Goal: Task Accomplishment & Management: Manage account settings

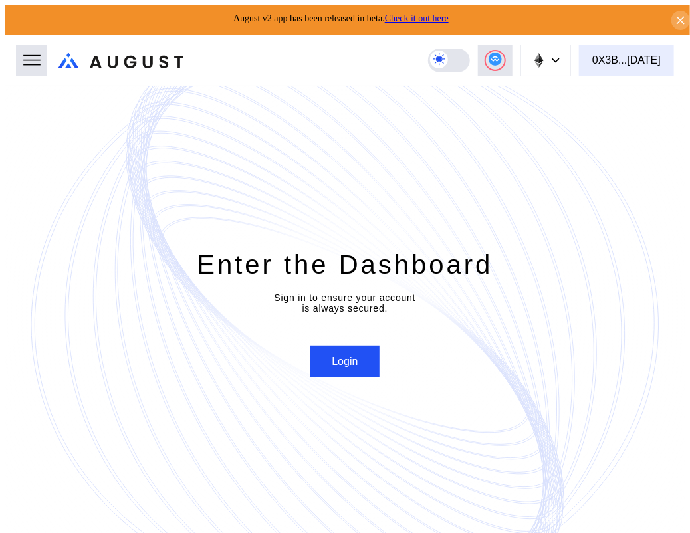
click at [615, 61] on button "0X3B...[DATE]" at bounding box center [626, 61] width 95 height 32
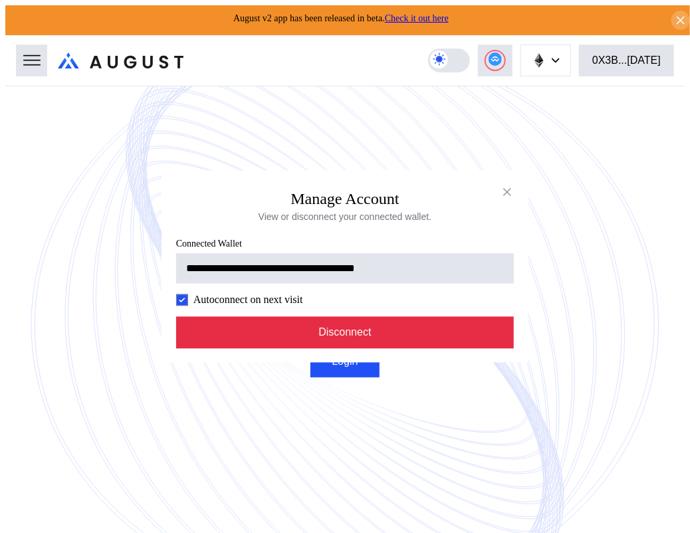
click at [386, 337] on button "Disconnect" at bounding box center [345, 333] width 338 height 32
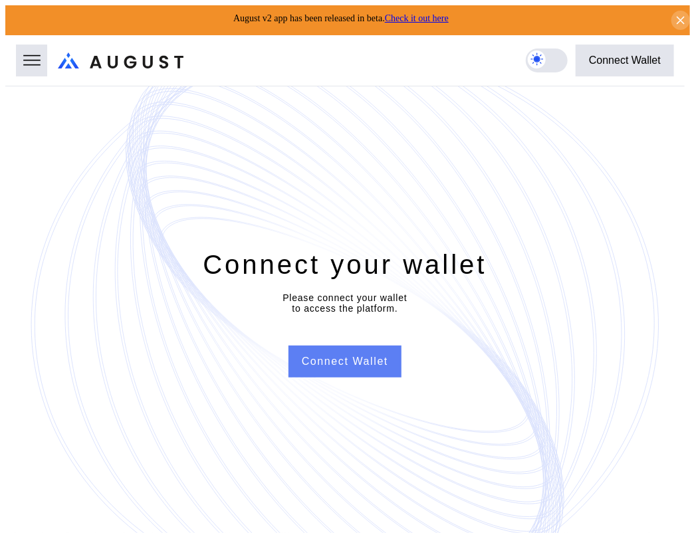
click at [369, 366] on button "Connect Wallet" at bounding box center [345, 362] width 113 height 32
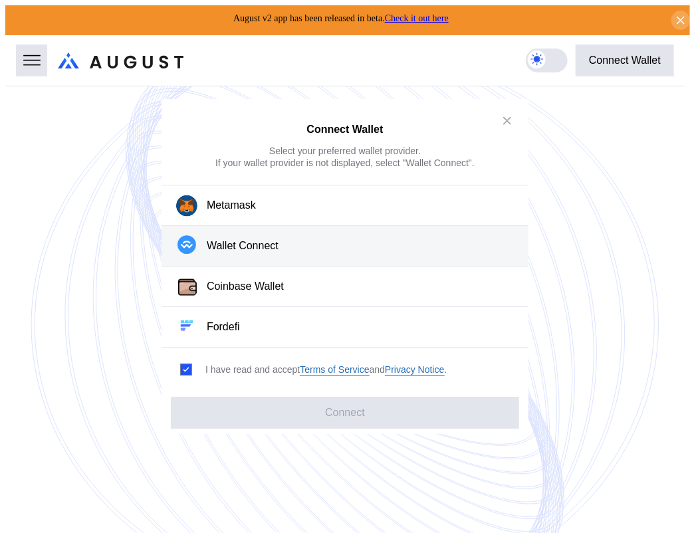
click at [267, 245] on div "Wallet Connect" at bounding box center [243, 246] width 72 height 14
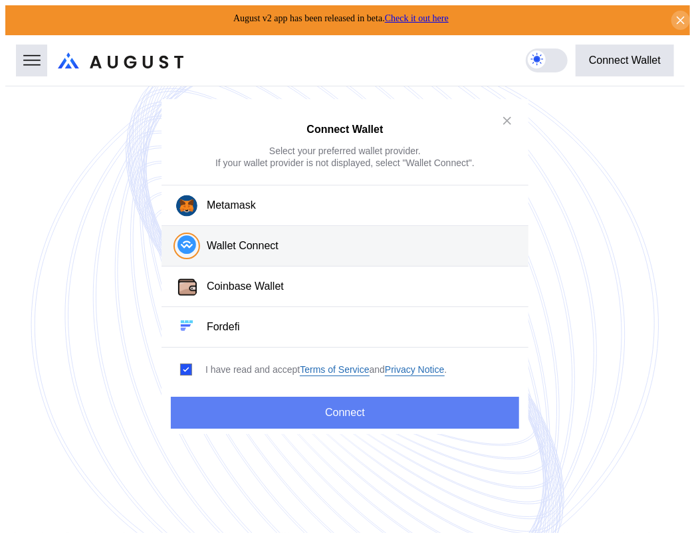
click at [355, 411] on button "Connect" at bounding box center [345, 413] width 348 height 32
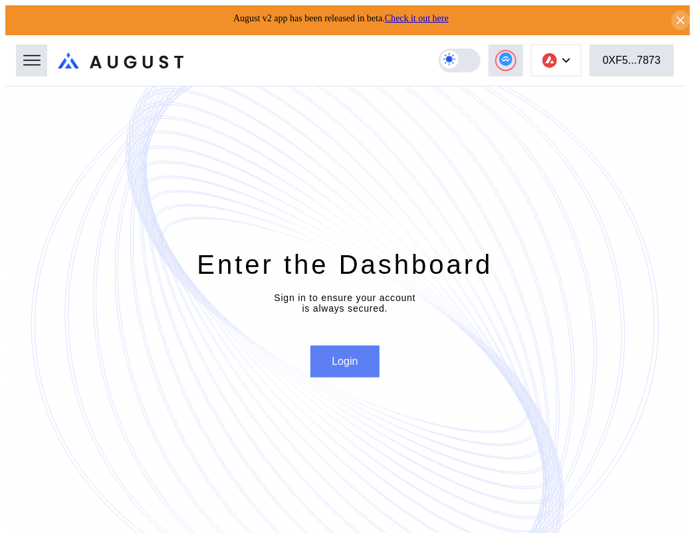
click at [352, 359] on button "Login" at bounding box center [345, 362] width 69 height 32
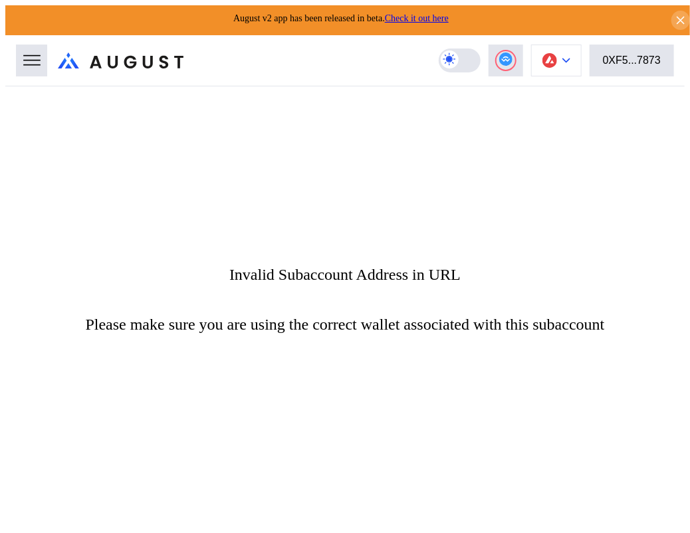
click at [571, 58] on icon at bounding box center [567, 60] width 8 height 5
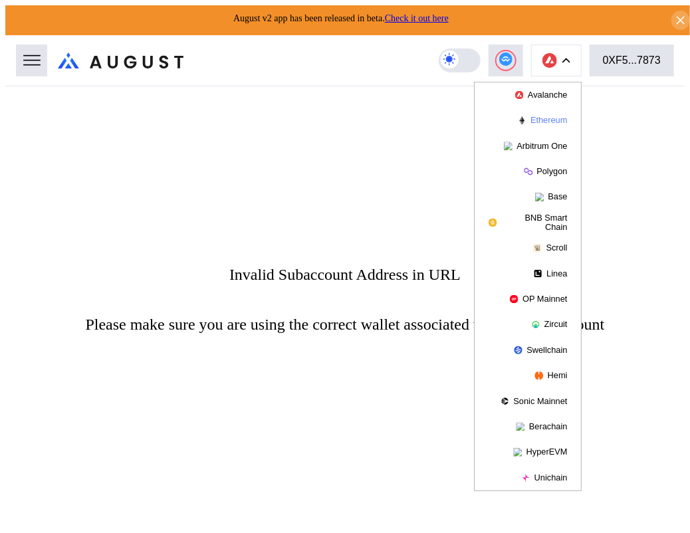
click at [555, 116] on button "Ethereum" at bounding box center [528, 120] width 106 height 25
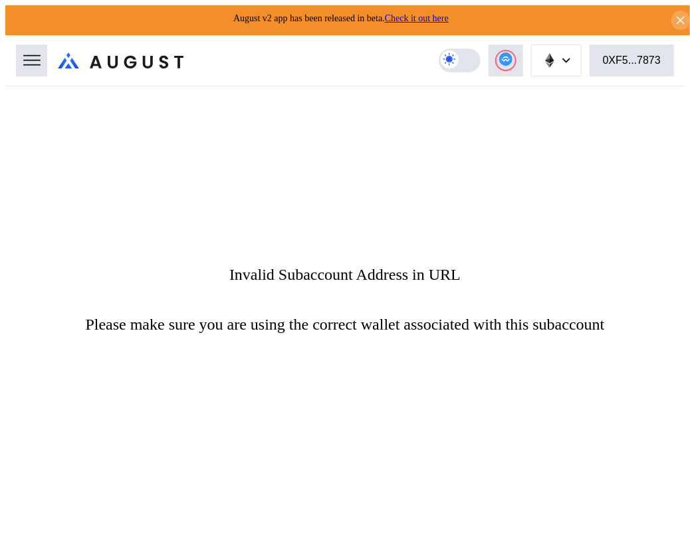
click at [538, 155] on div "Invalid Subaccount Address in URL Please make sure you are using the correct wa…" at bounding box center [345, 299] width 680 height 427
